Goal: Information Seeking & Learning: Learn about a topic

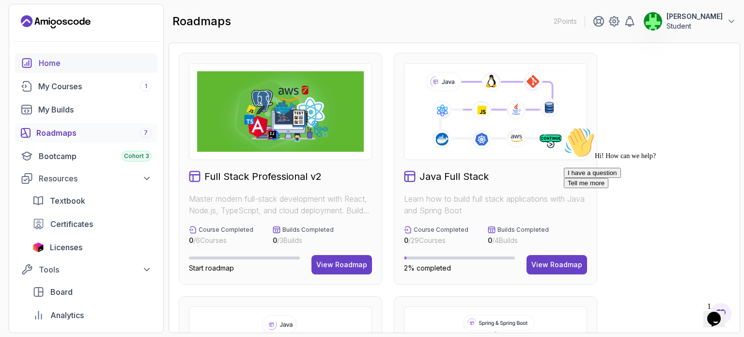
click at [83, 72] on link "Home" at bounding box center [86, 62] width 142 height 19
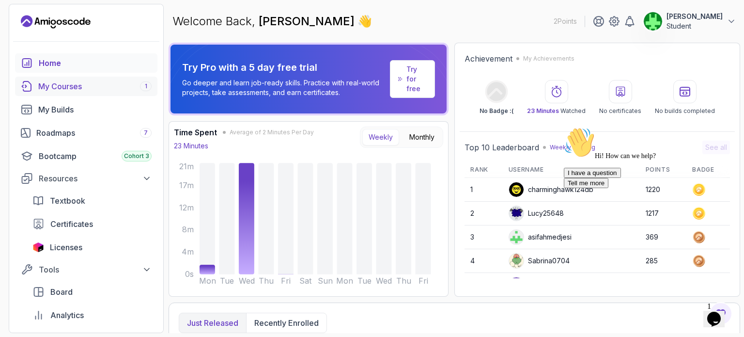
click at [99, 90] on div "My Courses 1" at bounding box center [94, 86] width 113 height 12
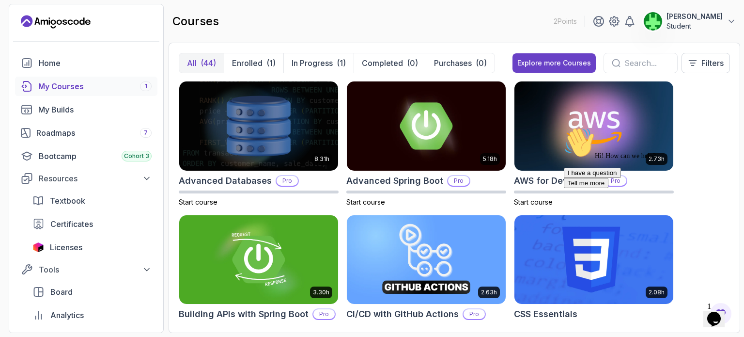
click at [567, 171] on div "Hi! How can we help? I have a question Tell me more" at bounding box center [651, 157] width 174 height 61
click at [565, 179] on div "Hi! How can we help? I have a question Tell me more" at bounding box center [651, 157] width 174 height 61
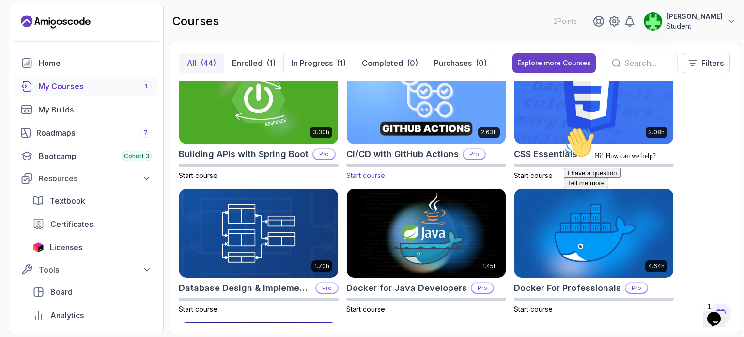
scroll to position [187, 0]
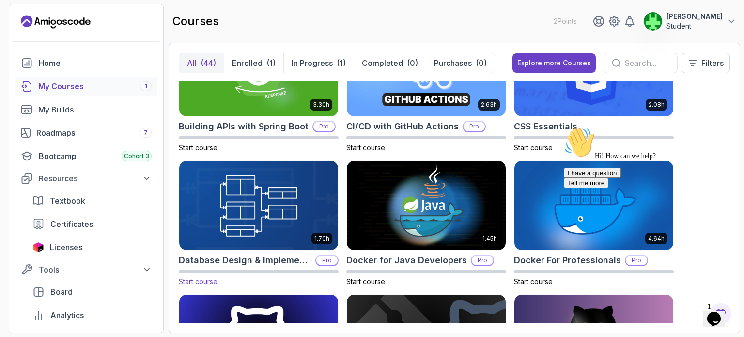
click at [248, 255] on h2 "Database Design & Implementation" at bounding box center [245, 260] width 133 height 14
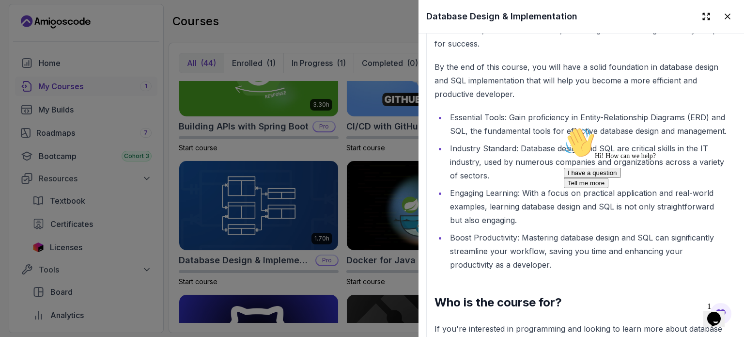
scroll to position [908, 0]
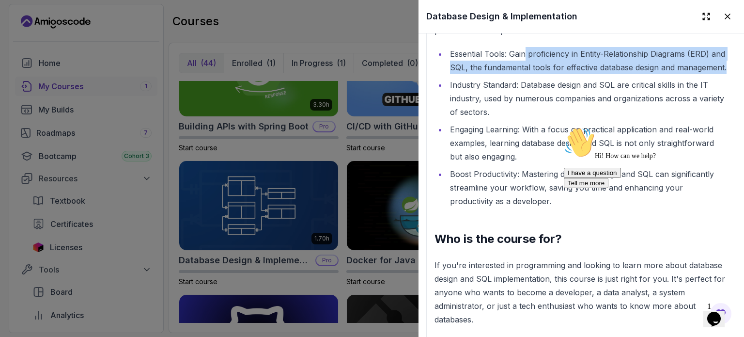
drag, startPoint x: 526, startPoint y: 47, endPoint x: 547, endPoint y: 71, distance: 32.3
click at [547, 71] on li "Essential Tools: Gain proficiency in Entity-Relationship Diagrams (ERD) and SQL…" at bounding box center [587, 60] width 281 height 27
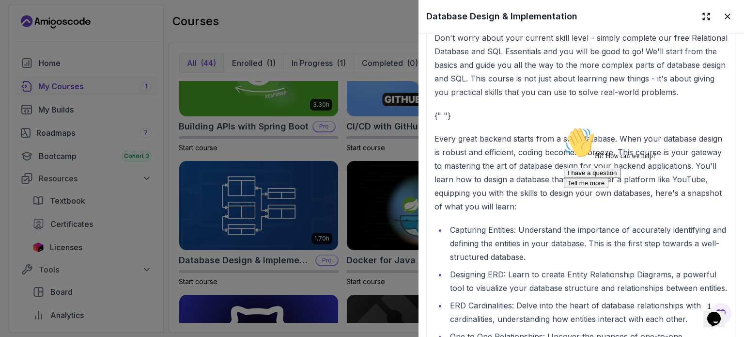
scroll to position [1212, 0]
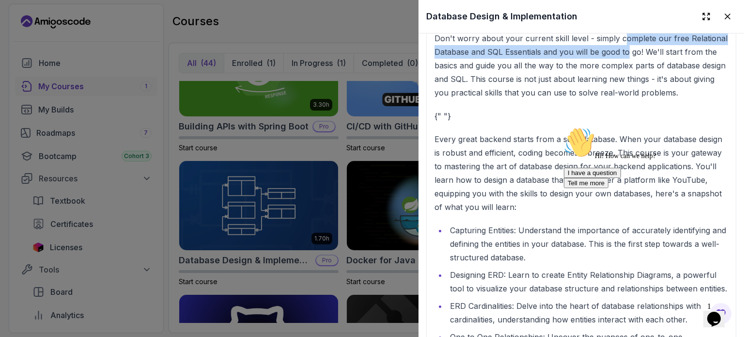
drag, startPoint x: 623, startPoint y: 49, endPoint x: 629, endPoint y: 63, distance: 15.4
click at [629, 63] on p "Don't worry about your current skill level - simply complete our free Relationa…" at bounding box center [581, 65] width 294 height 68
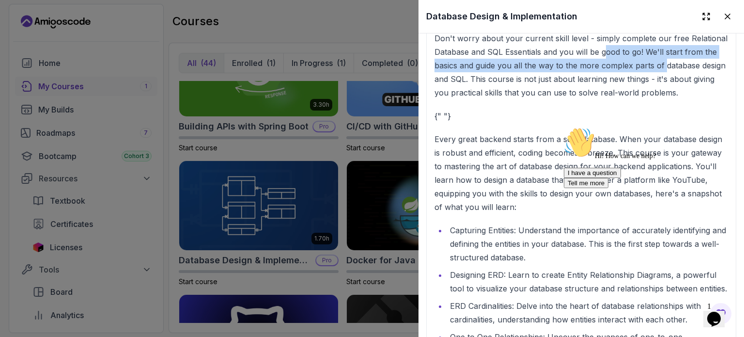
drag, startPoint x: 604, startPoint y: 57, endPoint x: 663, endPoint y: 79, distance: 62.7
click at [663, 79] on p "Don't worry about your current skill level - simply complete our free Relationa…" at bounding box center [581, 65] width 294 height 68
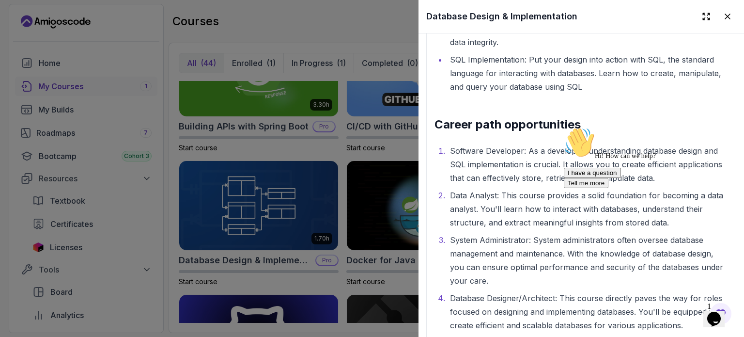
scroll to position [1770, 0]
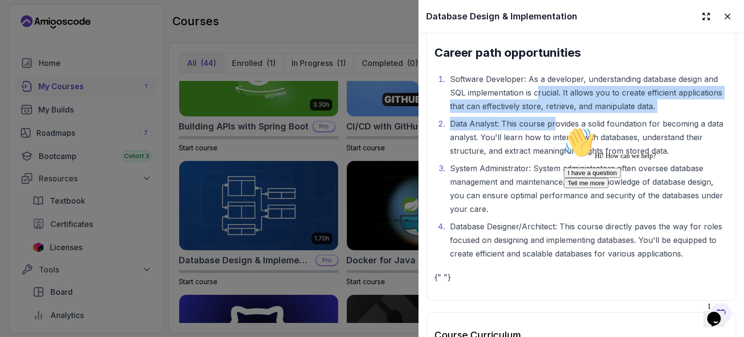
drag, startPoint x: 537, startPoint y: 108, endPoint x: 554, endPoint y: 150, distance: 45.0
click at [554, 150] on ol "Software Developer: As a developer, understanding database design and SQL imple…" at bounding box center [581, 166] width 294 height 188
click at [554, 150] on li "Data Analyst: This course provides a solid foundation for becoming a data analy…" at bounding box center [587, 137] width 281 height 41
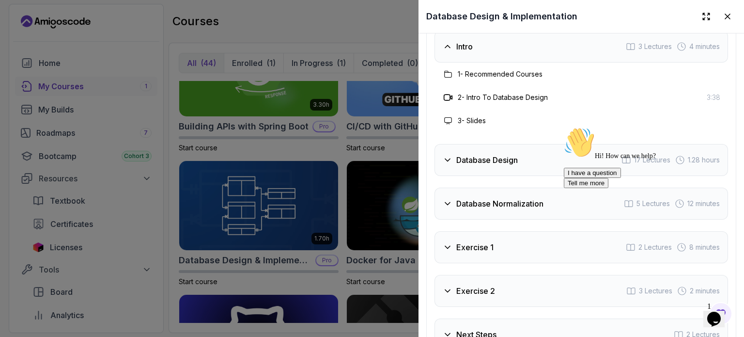
scroll to position [2118, 0]
click at [533, 62] on div "Intro 3 Lectures 4 minutes" at bounding box center [581, 47] width 294 height 32
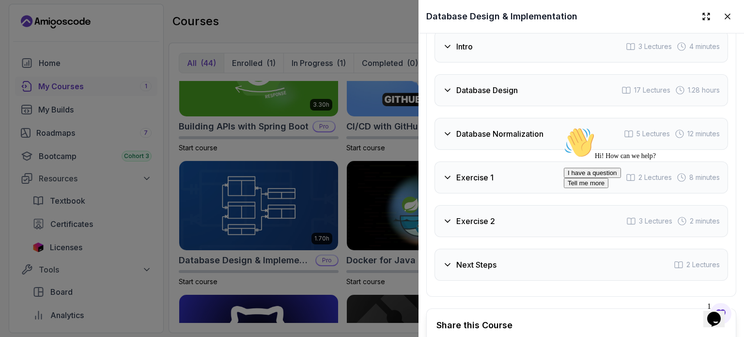
click at [527, 106] on div "Database Design 17 Lectures 1.28 hours" at bounding box center [581, 90] width 294 height 32
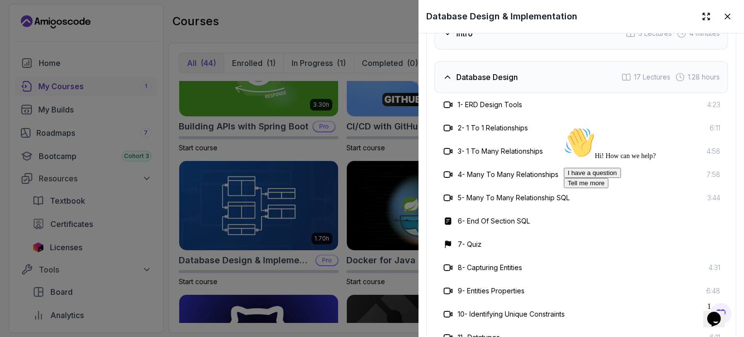
scroll to position [2133, 0]
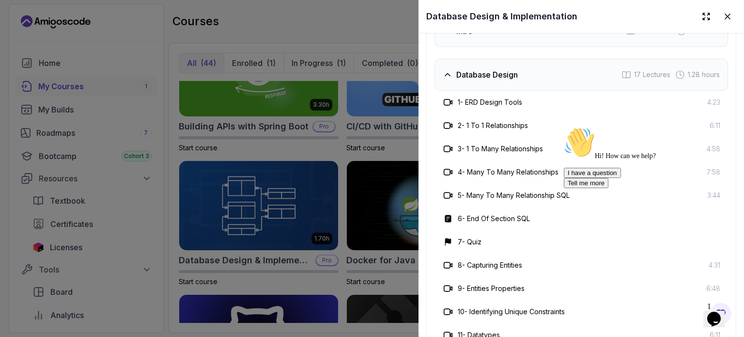
click at [545, 88] on div "Database Design 17 Lectures 1.28 hours" at bounding box center [581, 75] width 294 height 32
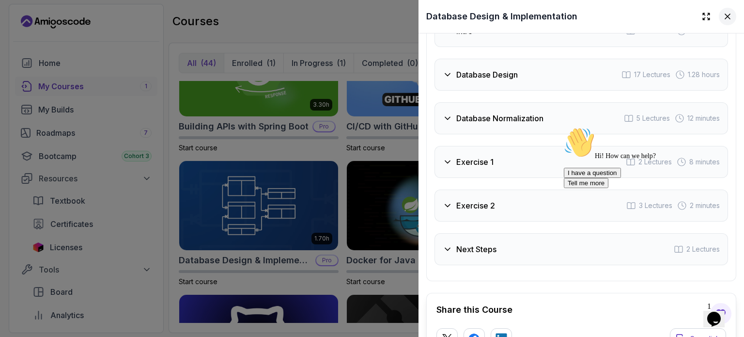
click at [723, 17] on icon at bounding box center [728, 17] width 10 height 10
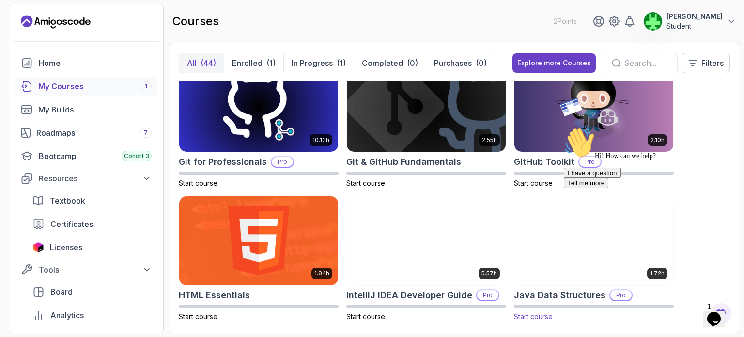
scroll to position [420, 0]
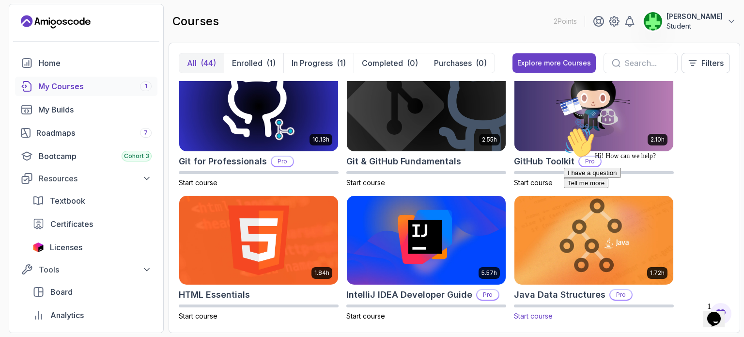
click at [554, 239] on img at bounding box center [594, 239] width 167 height 93
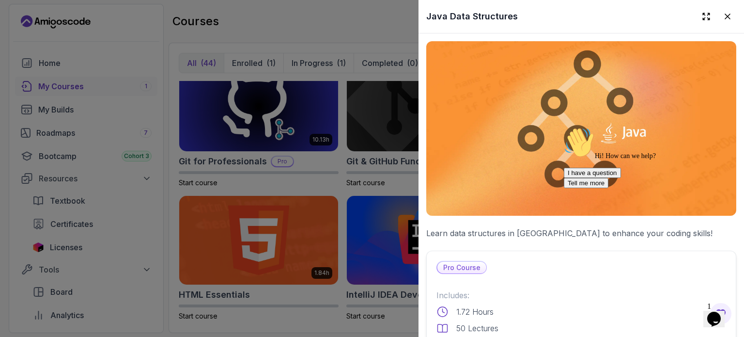
click at [300, 147] on div at bounding box center [372, 168] width 744 height 337
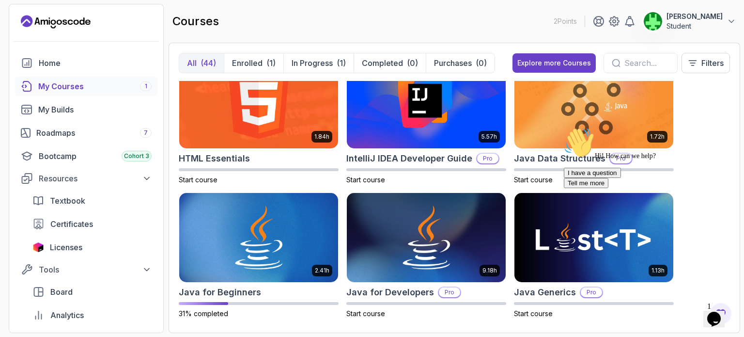
scroll to position [556, 0]
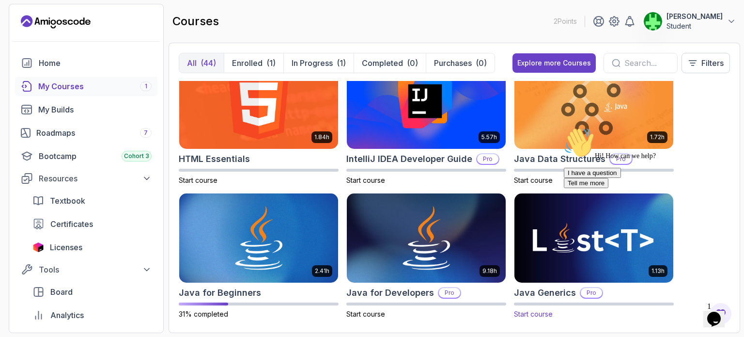
click at [543, 204] on img at bounding box center [594, 237] width 167 height 93
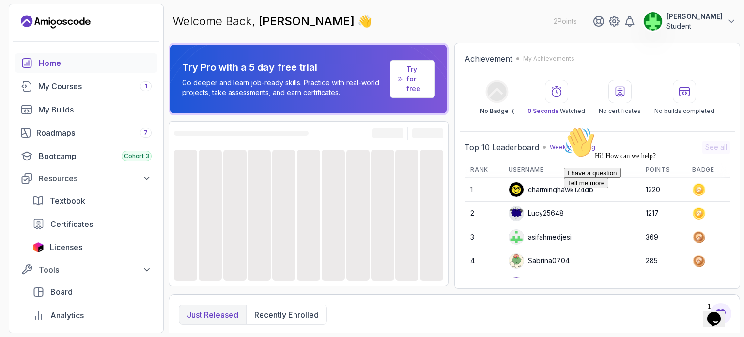
click at [372, 173] on div at bounding box center [382, 215] width 23 height 131
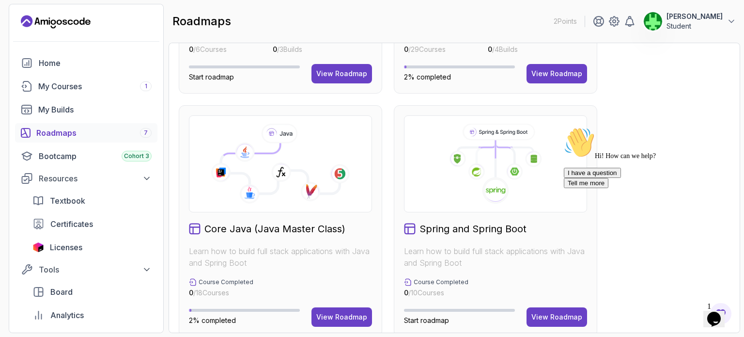
scroll to position [329, 0]
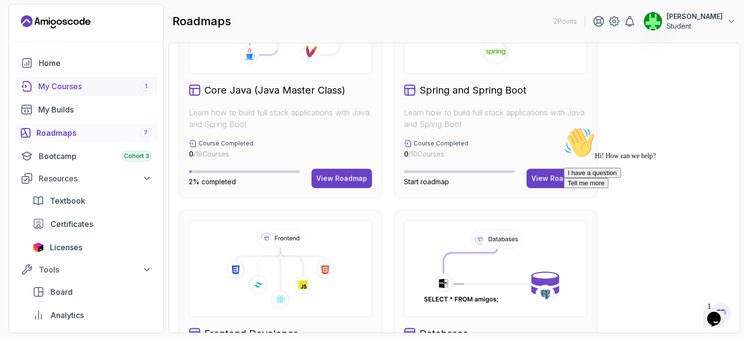
click at [100, 78] on link "My Courses 1" at bounding box center [86, 86] width 142 height 19
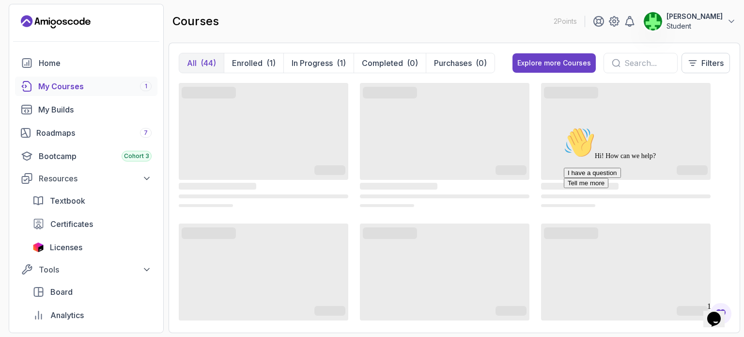
drag, startPoint x: 476, startPoint y: 143, endPoint x: 502, endPoint y: 129, distance: 30.1
click at [502, 129] on span "‌" at bounding box center [445, 131] width 170 height 97
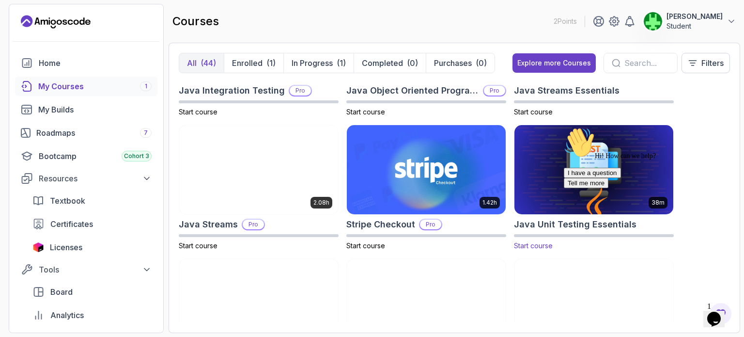
scroll to position [810, 0]
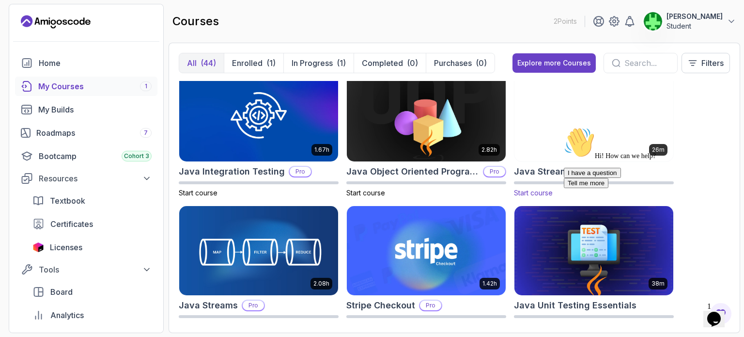
click at [544, 149] on img at bounding box center [594, 116] width 167 height 93
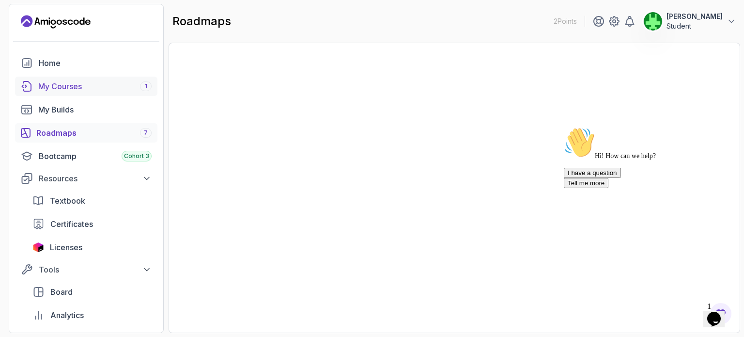
click at [77, 87] on div "My Courses 1" at bounding box center [94, 86] width 113 height 12
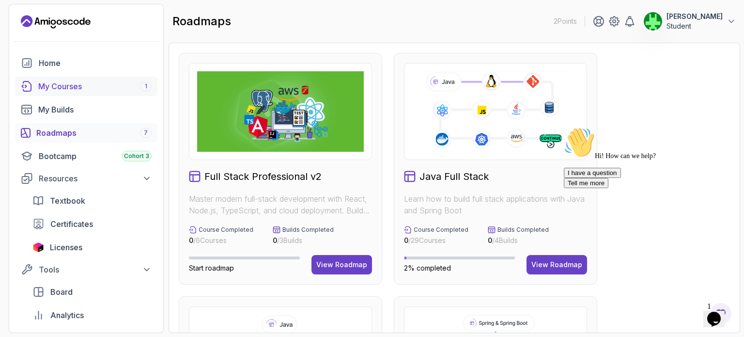
click at [83, 87] on div "My Courses 1" at bounding box center [94, 86] width 113 height 12
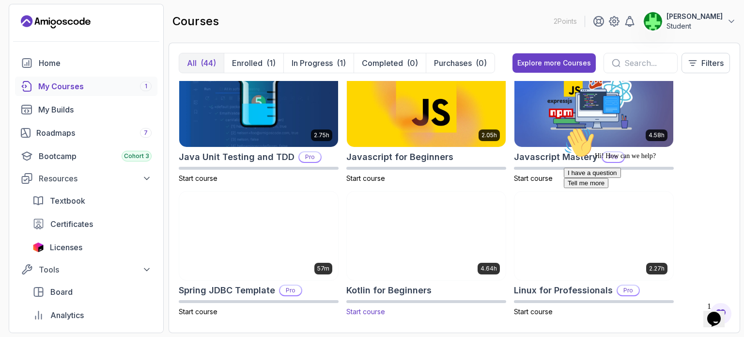
scroll to position [1091, 0]
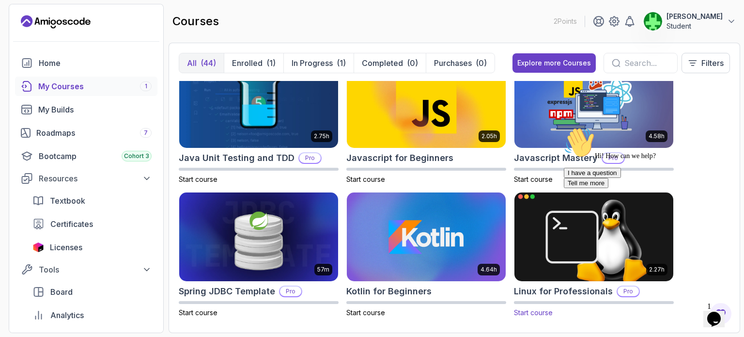
click at [544, 222] on img at bounding box center [594, 236] width 167 height 93
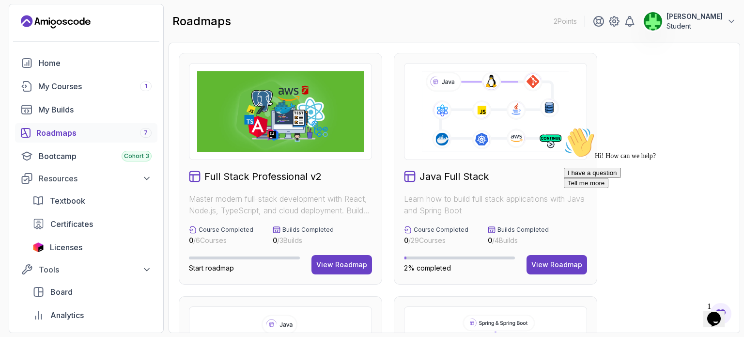
click at [519, 0] on html "2 Points [PERSON_NAME] Student Home My Courses 1 My Builds Roadmaps 7 Bootcamp …" at bounding box center [372, 168] width 744 height 337
click at [394, 55] on div "Java Full Stack Learn how to build full stack applications with Java and Spring…" at bounding box center [495, 169] width 203 height 232
